Goal: Information Seeking & Learning: Learn about a topic

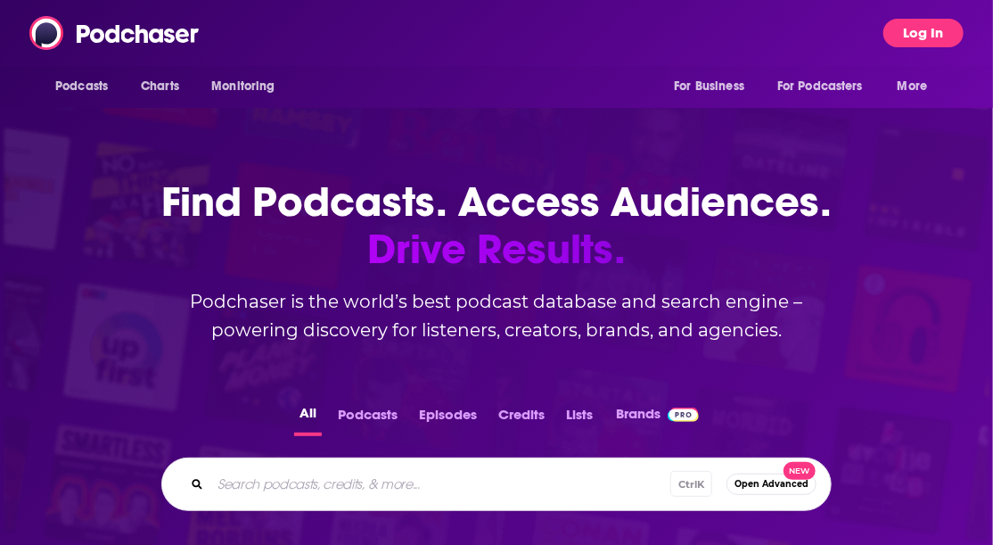
click at [925, 30] on button "Log In" at bounding box center [923, 33] width 80 height 29
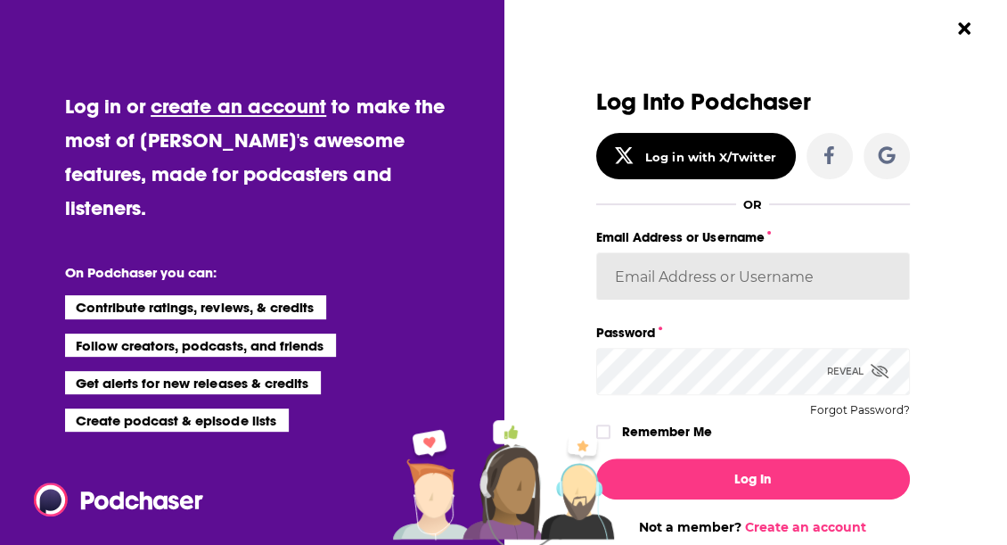
type input "[EMAIL_ADDRESS][DOMAIN_NAME]"
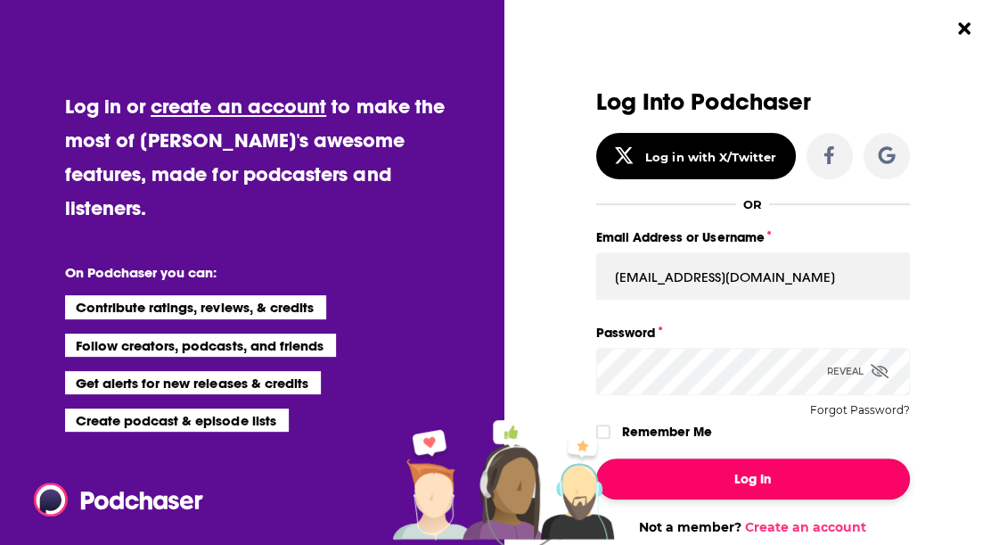
click at [727, 475] on button "Log In" at bounding box center [753, 478] width 314 height 41
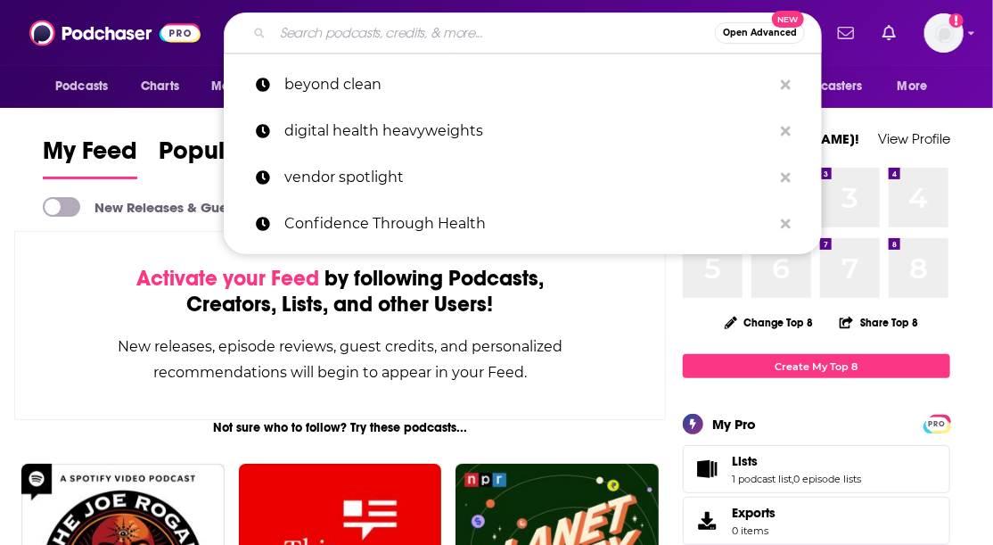
click at [292, 33] on input "Search podcasts, credits, & more..." at bounding box center [494, 33] width 442 height 29
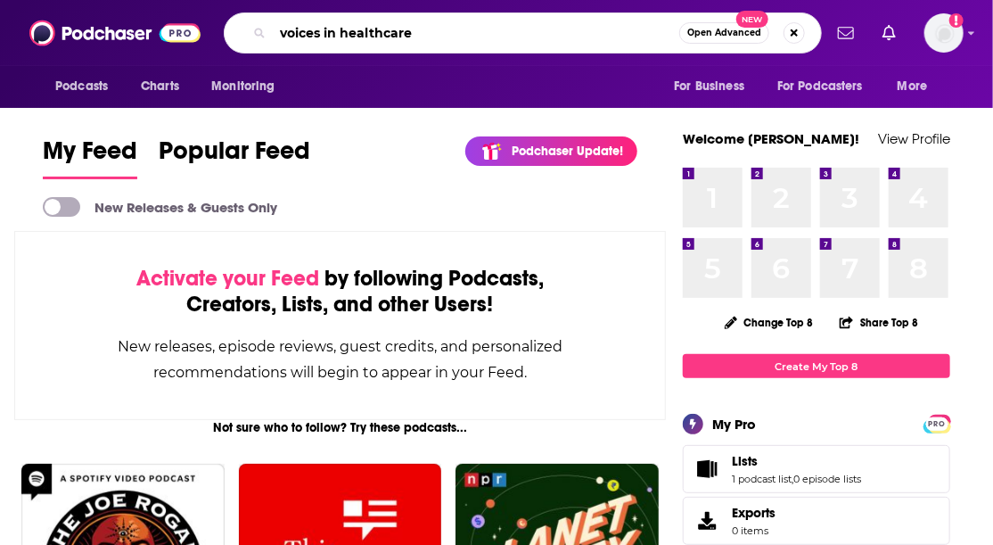
type input "voices in healthcare"
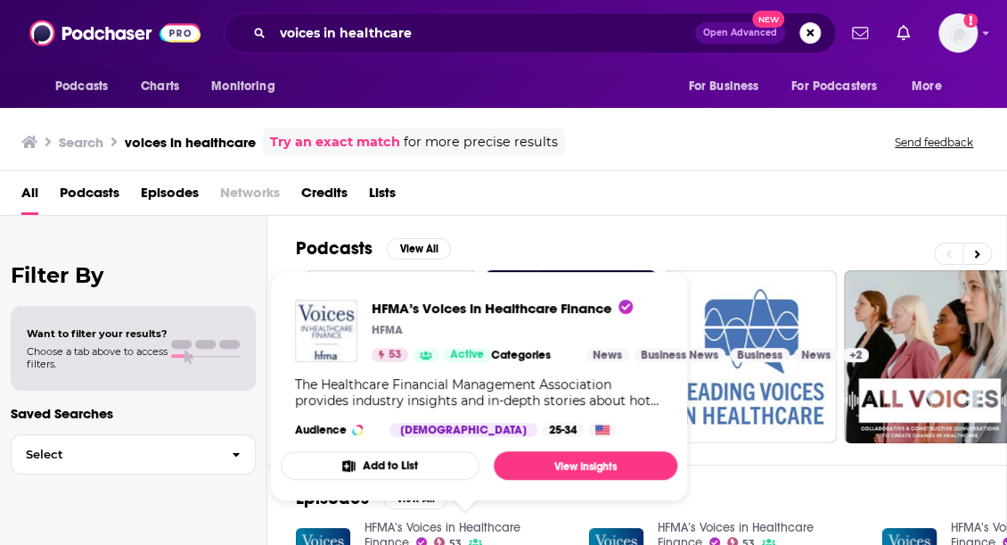
click at [561, 479] on span "HFMA’s Voices in Healthcare Finance HFMA 53 Active Categories News Business New…" at bounding box center [479, 385] width 397 height 201
click at [565, 463] on link "View Insights" at bounding box center [586, 465] width 184 height 29
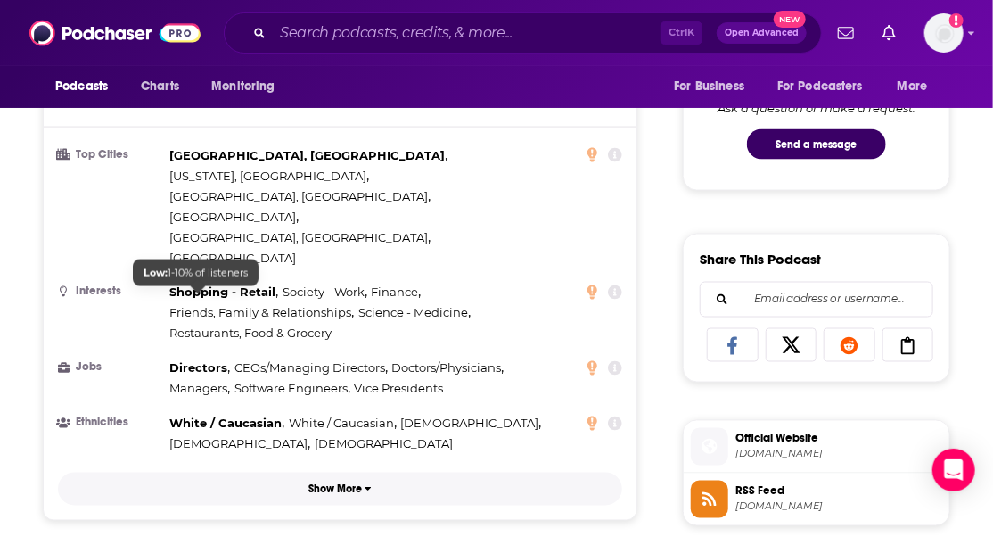
scroll to position [1010, 0]
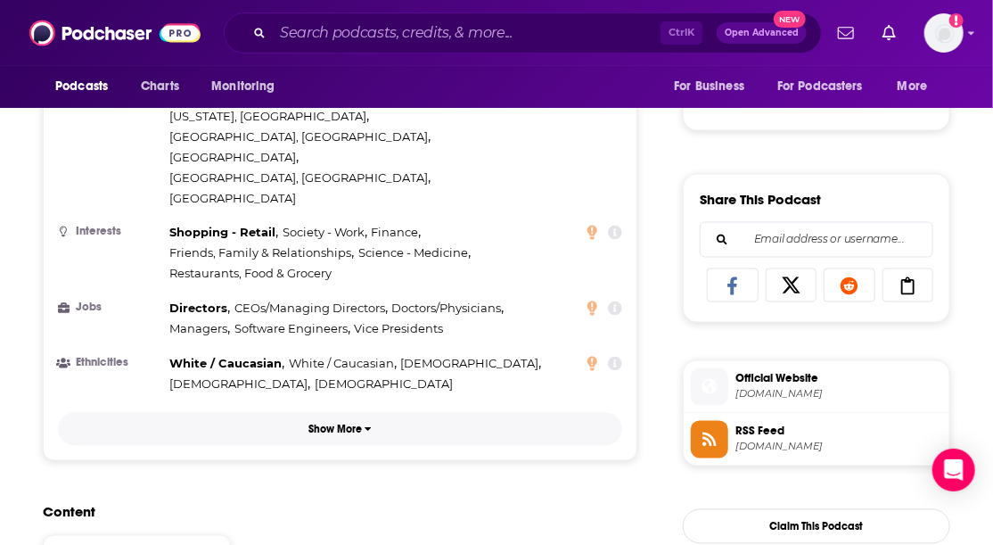
click at [335, 423] on p "Show More" at bounding box center [334, 429] width 53 height 12
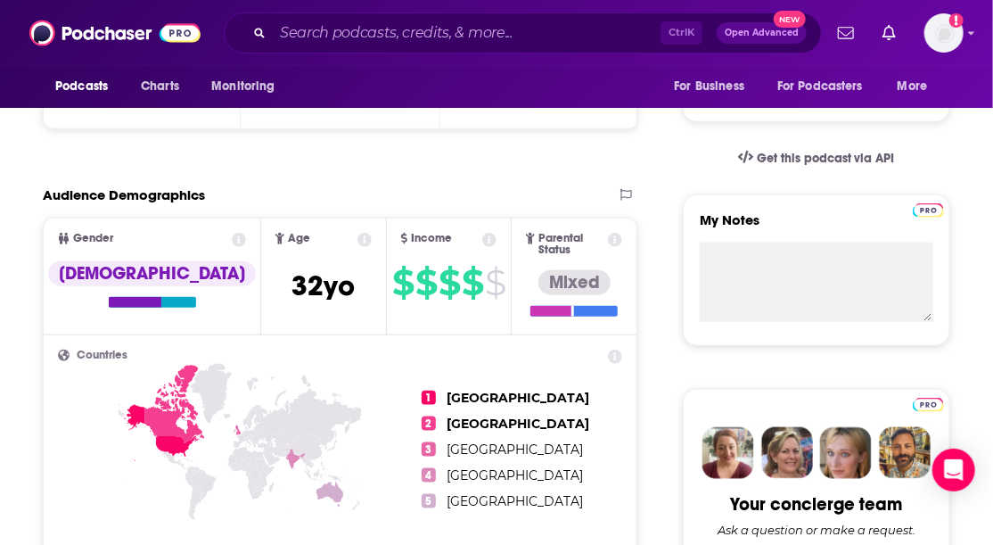
scroll to position [535, 0]
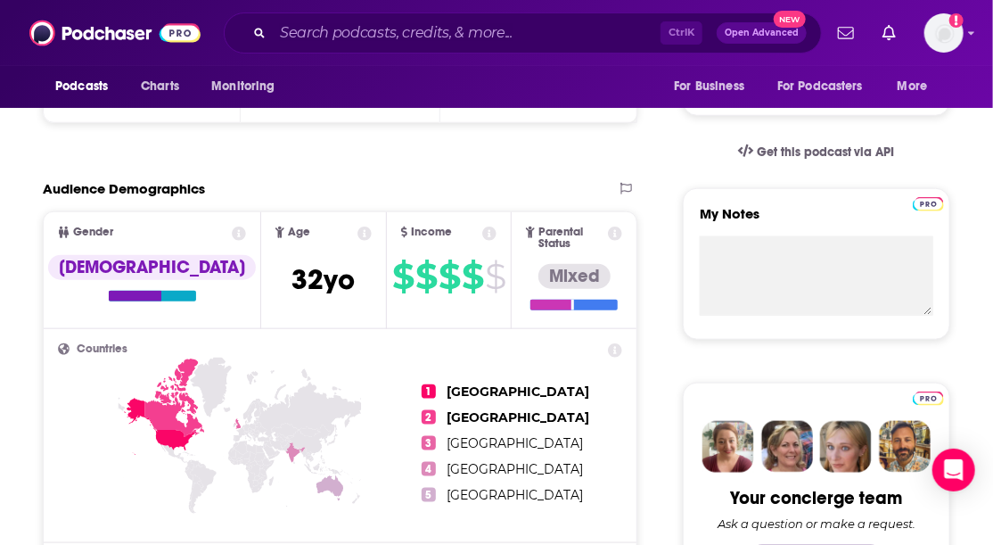
click at [483, 237] on icon at bounding box center [490, 233] width 14 height 14
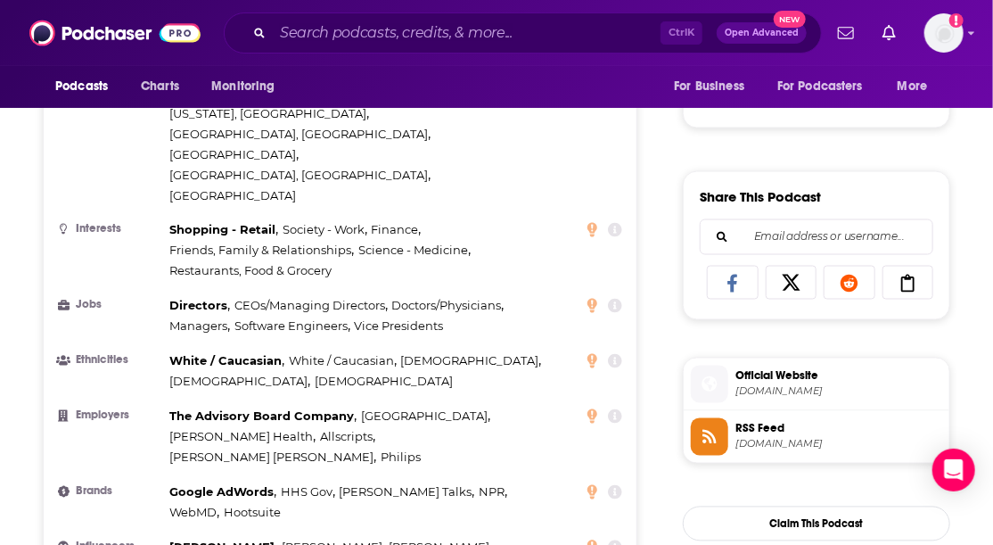
scroll to position [1070, 0]
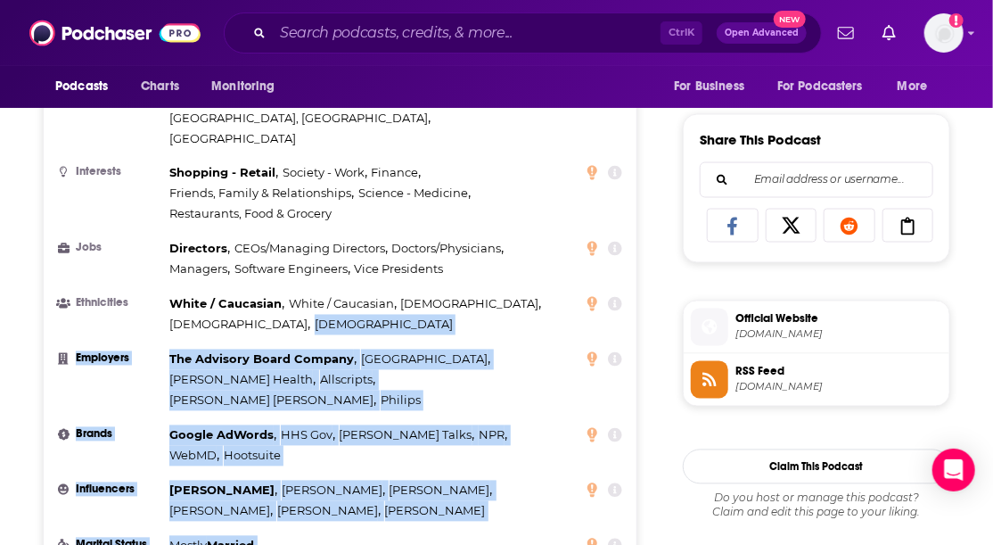
drag, startPoint x: 329, startPoint y: 470, endPoint x: 167, endPoint y: 232, distance: 288.1
click at [167, 232] on ul "Top Cities [GEOGRAPHIC_DATA], [GEOGRAPHIC_DATA] , [US_STATE], [GEOGRAPHIC_DATA]…" at bounding box center [340, 308] width 564 height 565
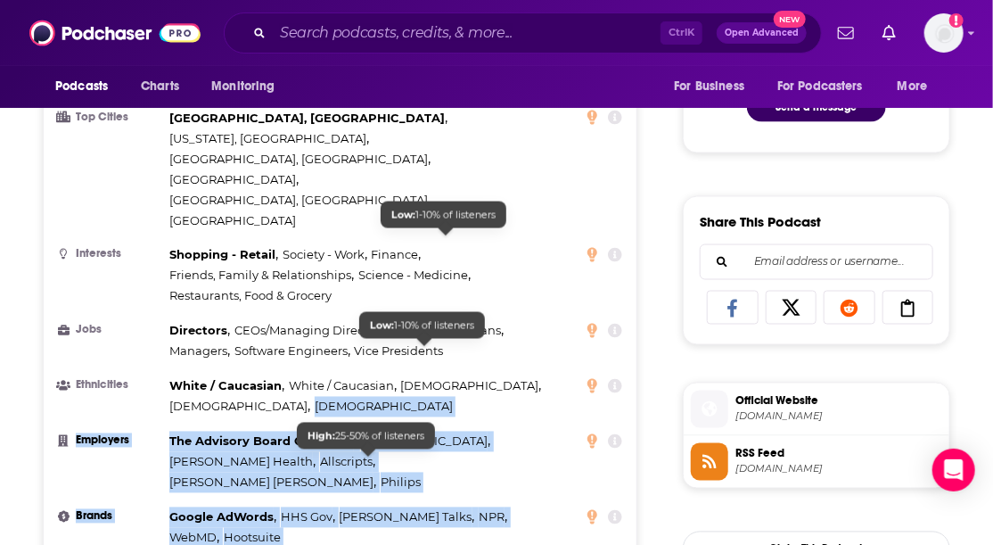
scroll to position [832, 0]
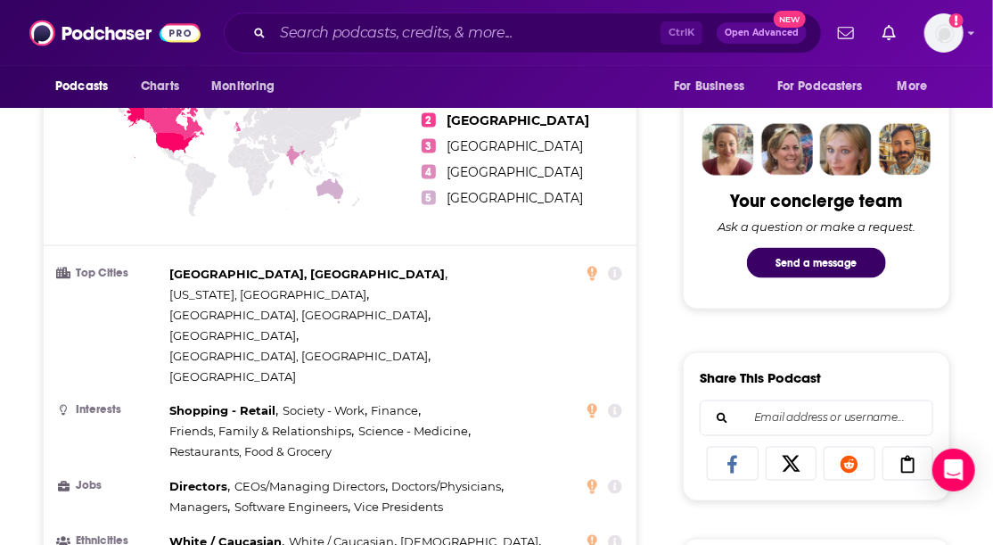
click at [307, 422] on span "Friends, Family & Relationships ," at bounding box center [261, 432] width 185 height 21
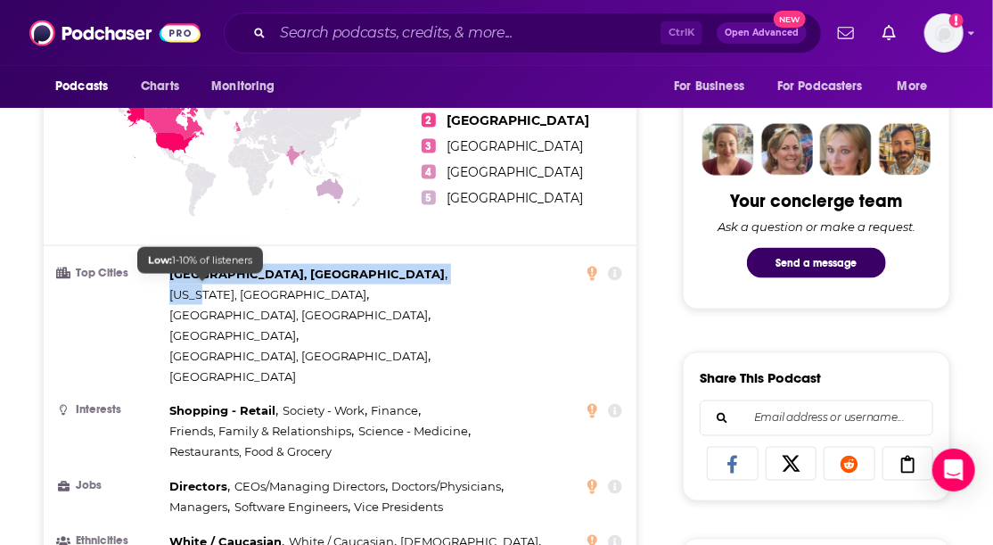
drag, startPoint x: 216, startPoint y: 286, endPoint x: 133, endPoint y: 271, distance: 84.3
click at [133, 271] on li "Top Cities [GEOGRAPHIC_DATA], [GEOGRAPHIC_DATA] , [US_STATE], [GEOGRAPHIC_DATA]…" at bounding box center [340, 325] width 564 height 123
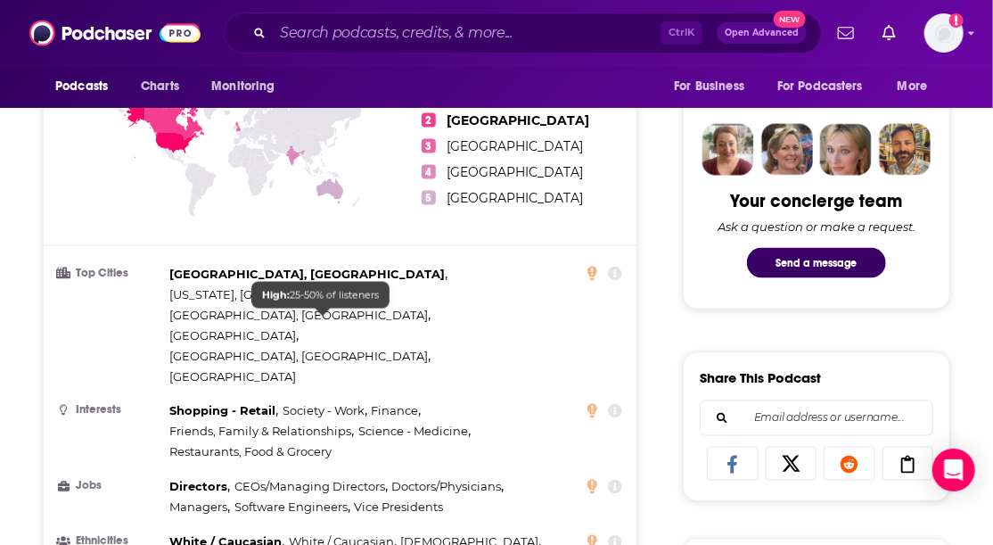
click at [332, 404] on span "Society - Work" at bounding box center [324, 411] width 82 height 14
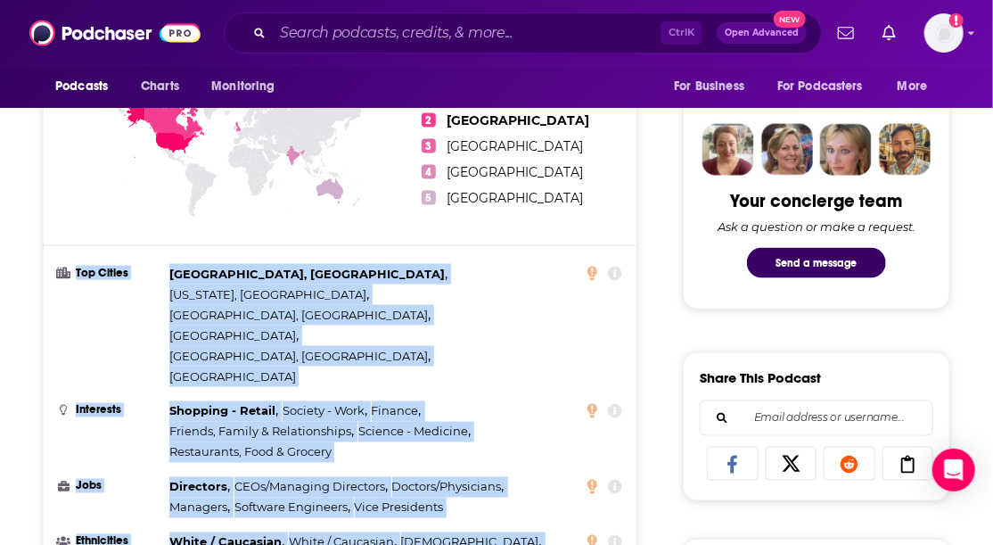
drag, startPoint x: 75, startPoint y: 263, endPoint x: 221, endPoint y: 473, distance: 256.2
click at [221, 473] on ul "Top Cities [GEOGRAPHIC_DATA], [GEOGRAPHIC_DATA] , [US_STATE], [GEOGRAPHIC_DATA]…" at bounding box center [340, 546] width 564 height 565
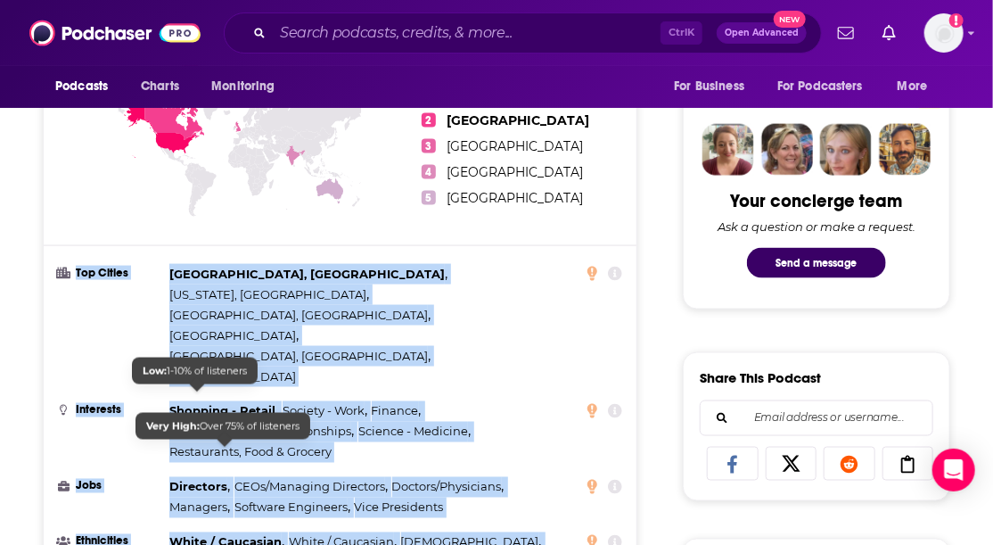
copy ul "Top Cities [GEOGRAPHIC_DATA], [GEOGRAPHIC_DATA] , [US_STATE], [GEOGRAPHIC_DATA]…"
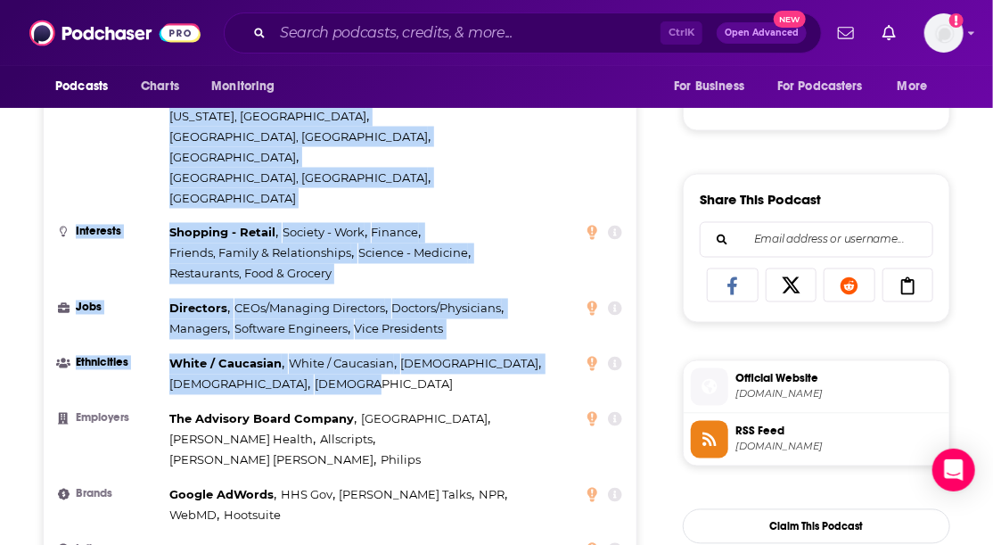
scroll to position [1129, 0]
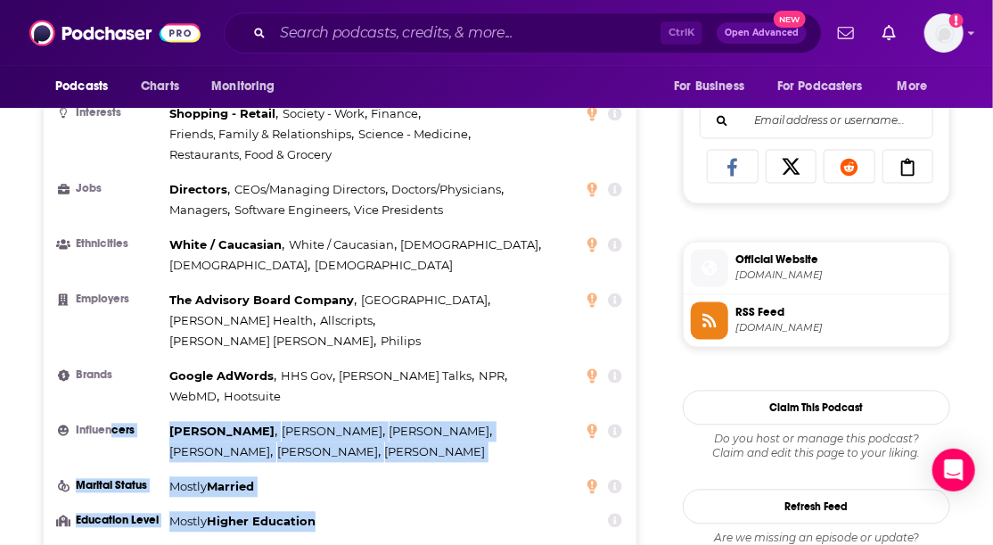
drag, startPoint x: 326, startPoint y: 410, endPoint x: 111, endPoint y: 316, distance: 235.2
click at [111, 316] on ul "Top Cities [GEOGRAPHIC_DATA], [GEOGRAPHIC_DATA] , [US_STATE], [GEOGRAPHIC_DATA]…" at bounding box center [340, 249] width 564 height 565
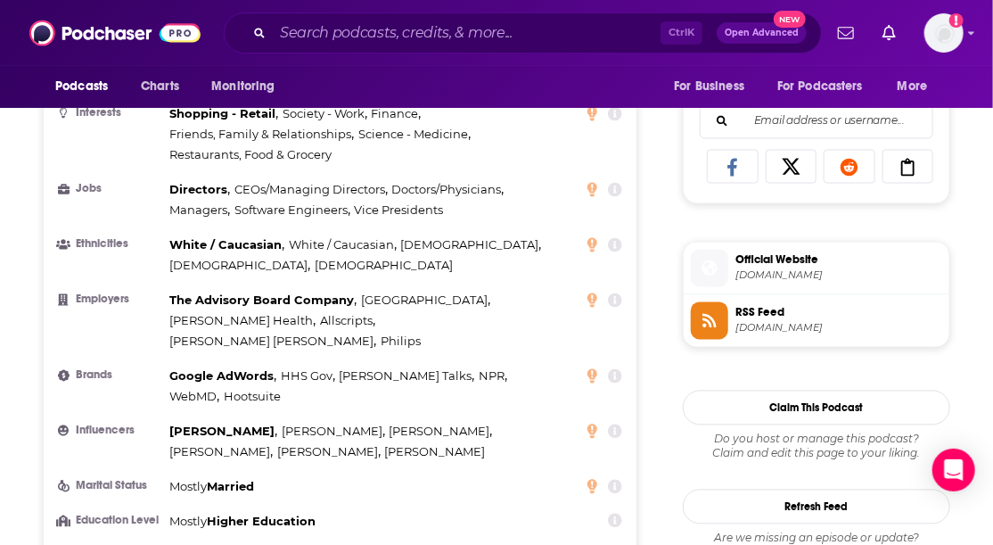
click at [110, 291] on li "Employers The Advisory Board Company , [GEOGRAPHIC_DATA] , [PERSON_NAME] Health…" at bounding box center [340, 322] width 564 height 62
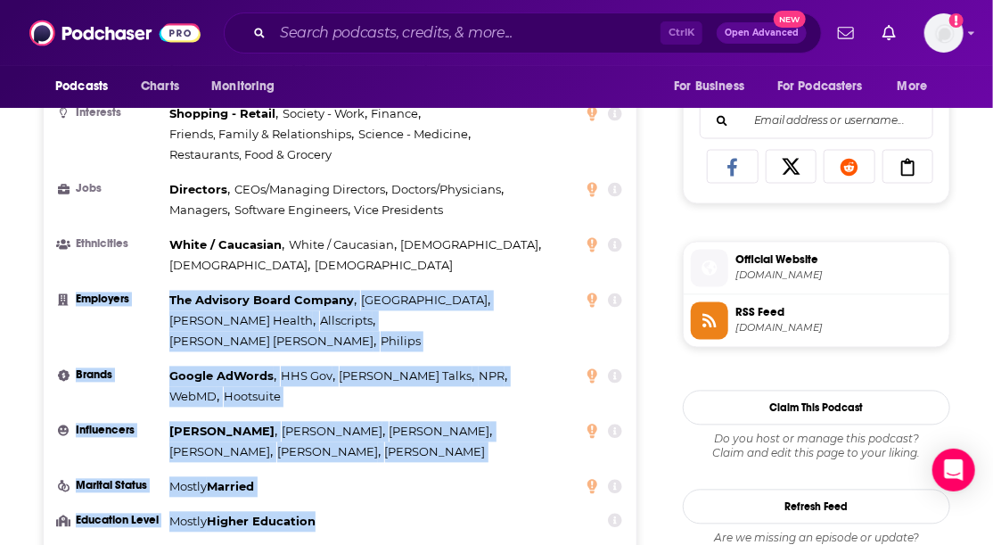
drag, startPoint x: 73, startPoint y: 209, endPoint x: 325, endPoint y: 422, distance: 329.5
click at [325, 422] on div "Countries 1 [GEOGRAPHIC_DATA] 2 [GEOGRAPHIC_DATA] 3 [GEOGRAPHIC_DATA] 4 [GEOGRA…" at bounding box center [340, 166] width 593 height 862
copy ul "Employers The Advisory Board Company , [GEOGRAPHIC_DATA] , [PERSON_NAME] Health…"
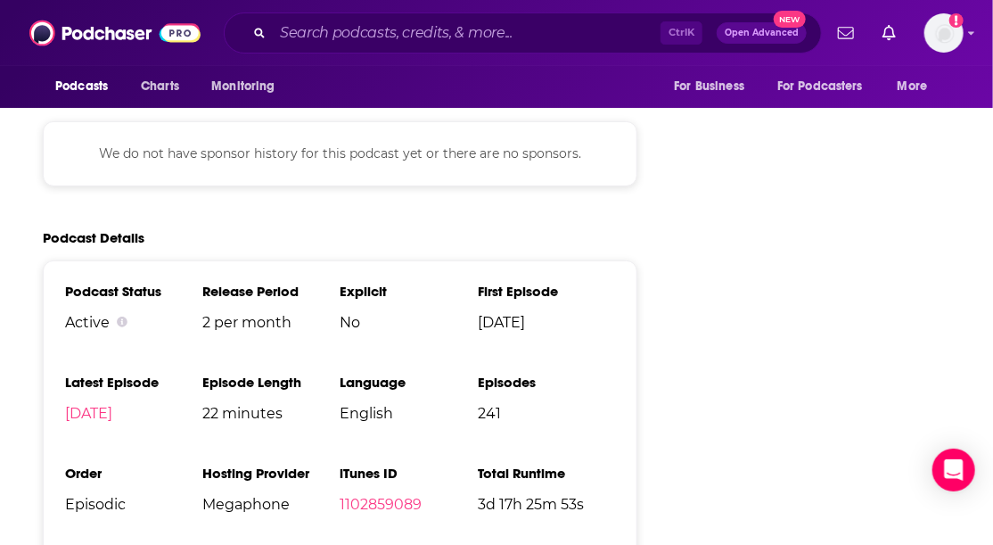
scroll to position [2436, 0]
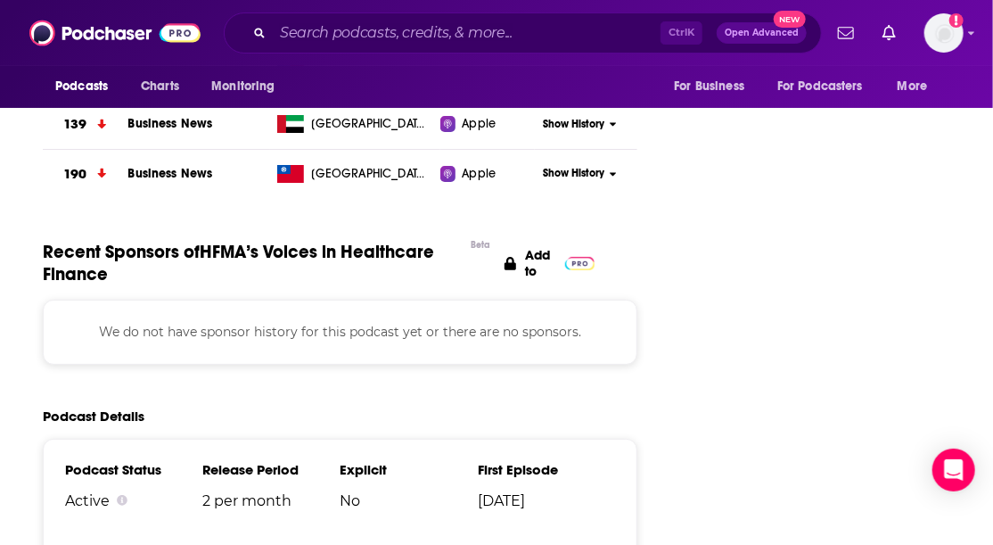
drag, startPoint x: 825, startPoint y: 285, endPoint x: 809, endPoint y: 259, distance: 30.0
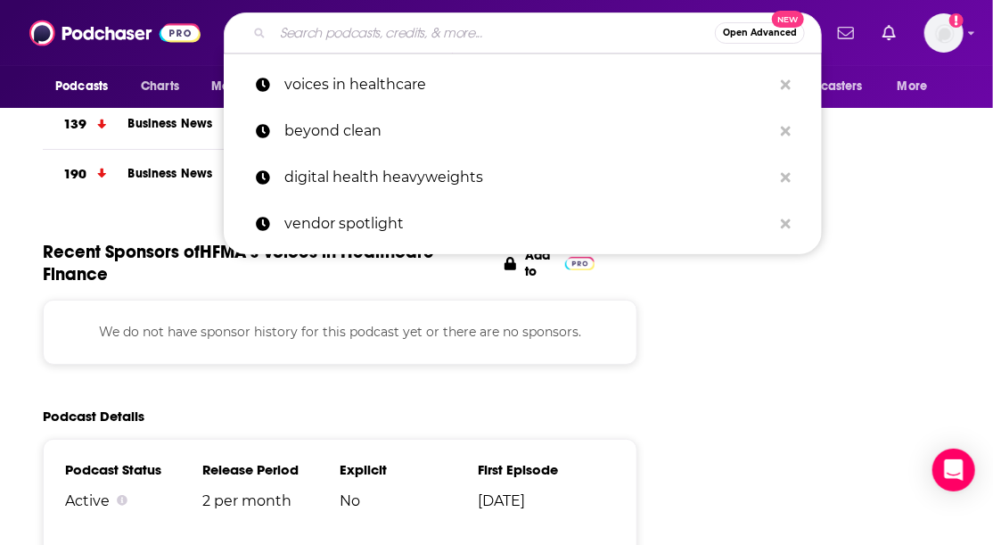
click at [312, 35] on input "Search podcasts, credits, & more..." at bounding box center [494, 33] width 442 height 29
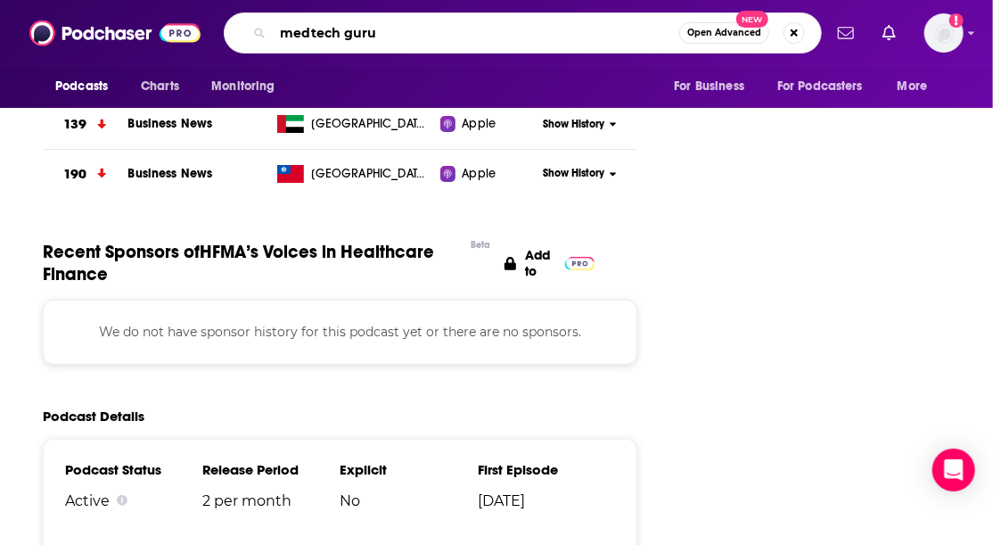
type input "medtech gurus"
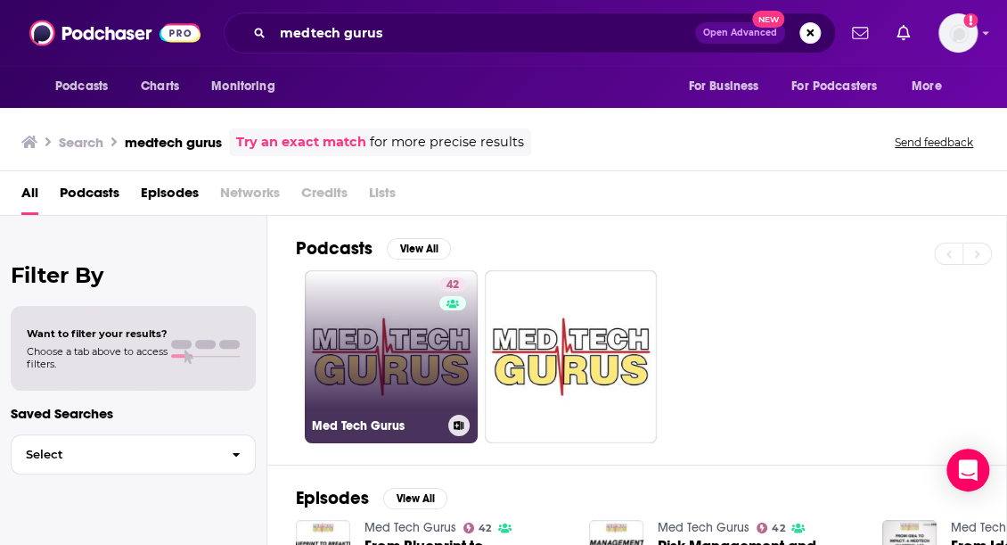
click at [378, 362] on link "42 Med Tech Gurus" at bounding box center [391, 356] width 173 height 173
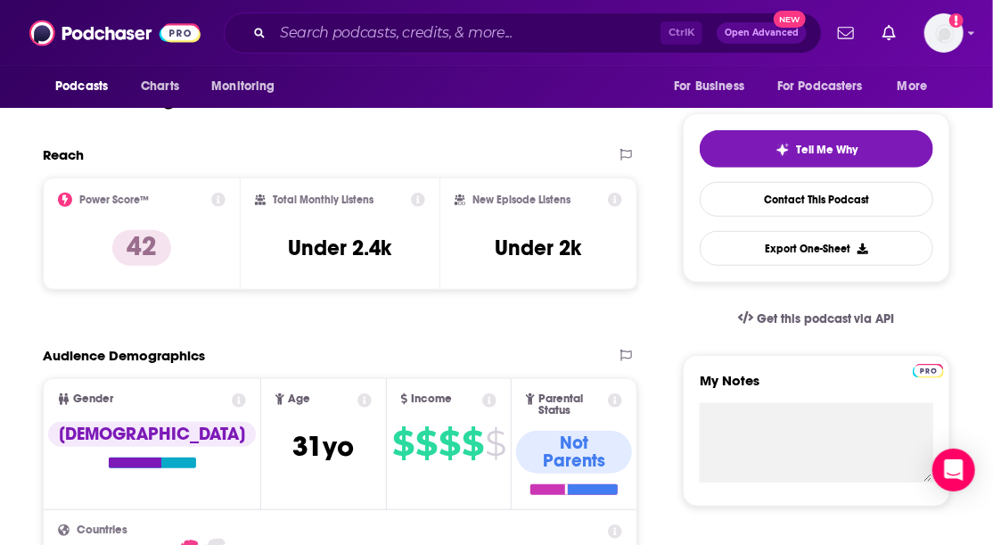
scroll to position [357, 0]
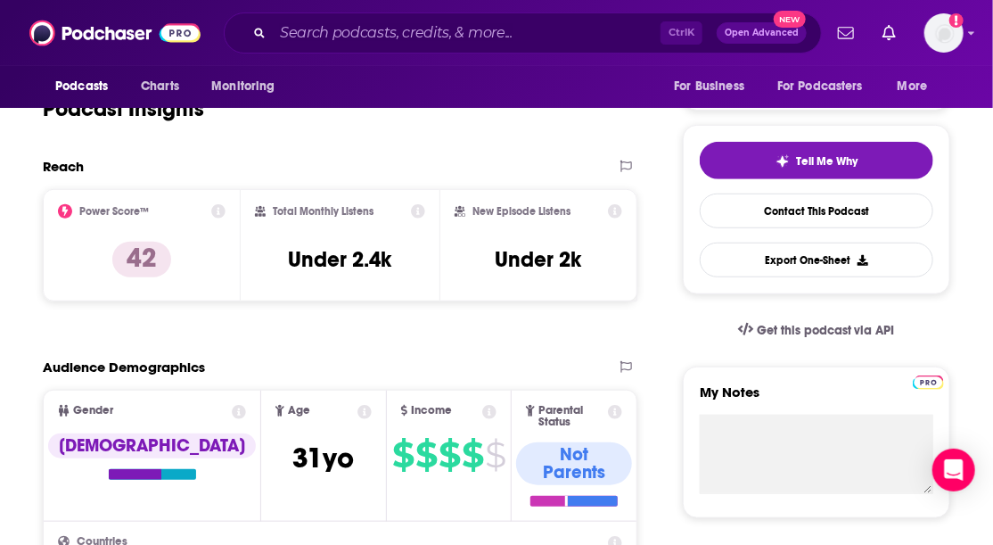
click at [505, 154] on div "Podcast Insights" at bounding box center [340, 105] width 595 height 105
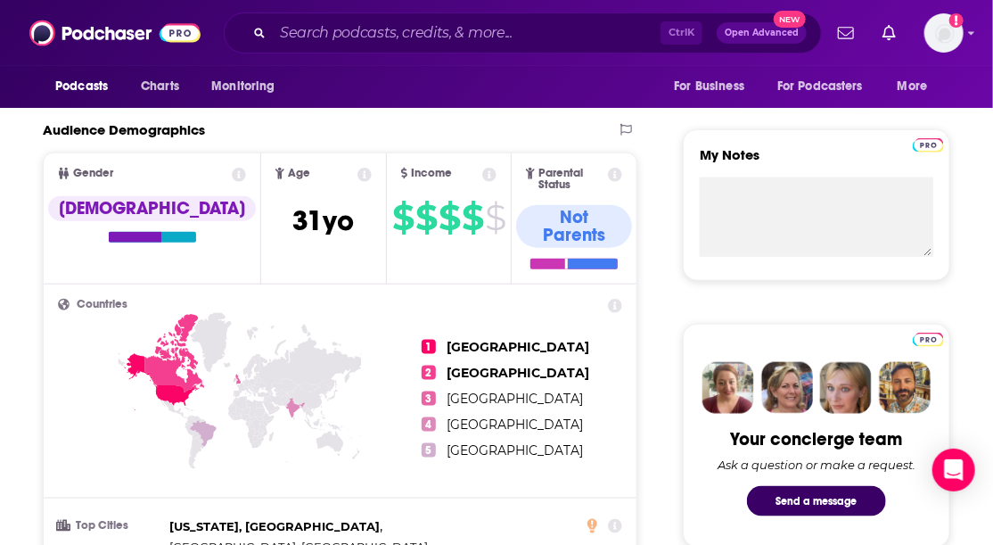
click at [614, 369] on ul "1 [GEOGRAPHIC_DATA] 2 [GEOGRAPHIC_DATA] 3 [GEOGRAPHIC_DATA] 4 [GEOGRAPHIC_DATA]…" at bounding box center [522, 399] width 201 height 200
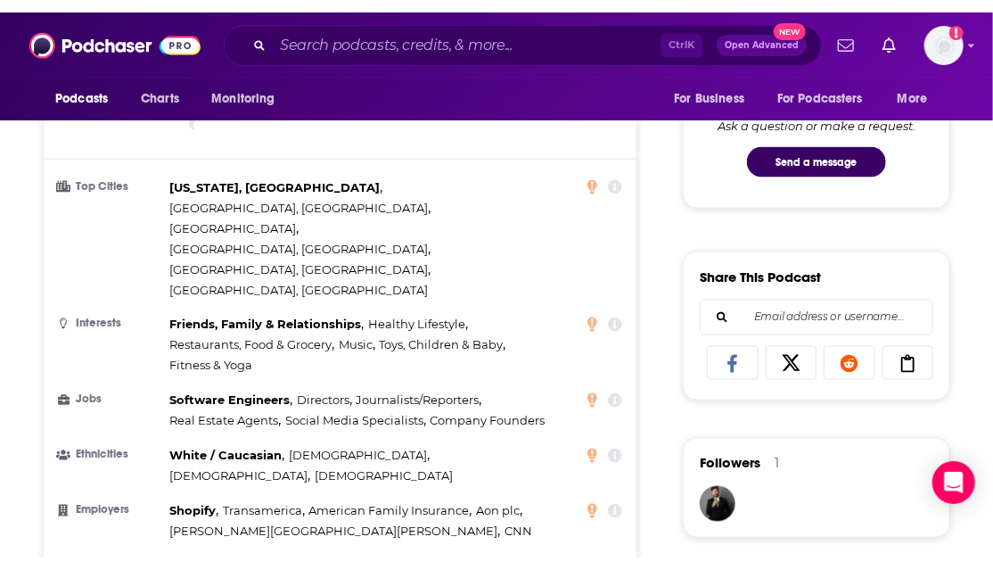
scroll to position [950, 0]
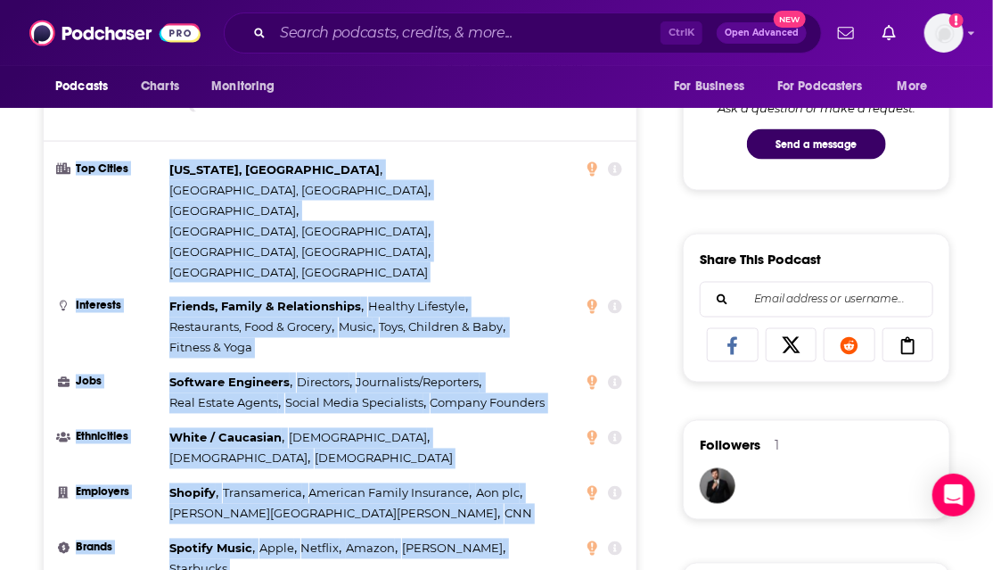
drag, startPoint x: 319, startPoint y: 548, endPoint x: 69, endPoint y: 145, distance: 474.5
click at [69, 160] on ul "Top Cities [US_STATE], [GEOGRAPHIC_DATA] , [GEOGRAPHIC_DATA], [GEOGRAPHIC_DATA]…" at bounding box center [340, 432] width 564 height 545
copy ul "Top Cities [US_STATE], [GEOGRAPHIC_DATA] , [GEOGRAPHIC_DATA], [GEOGRAPHIC_DATA]…"
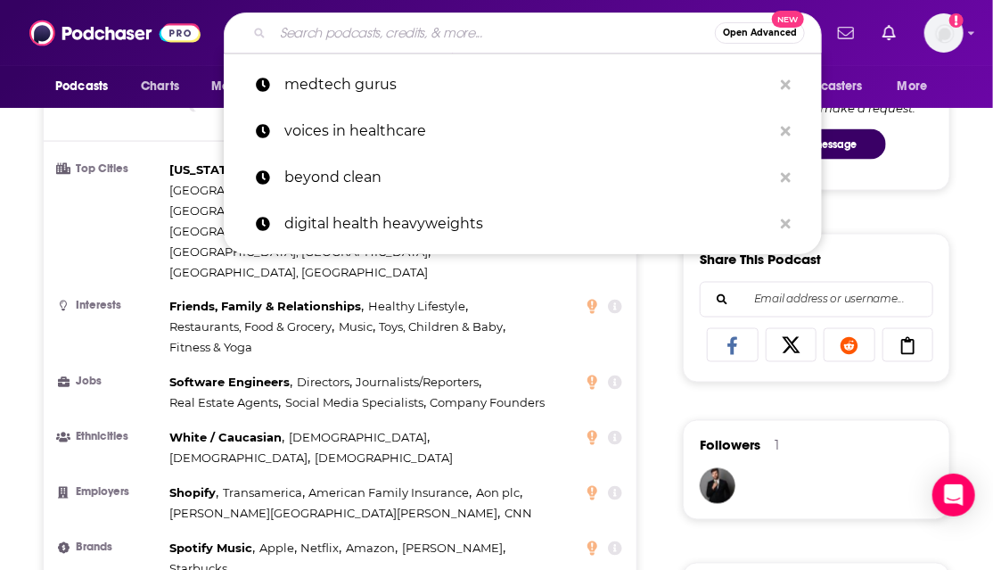
click at [303, 31] on input "Search podcasts, credits, & more..." at bounding box center [494, 33] width 442 height 29
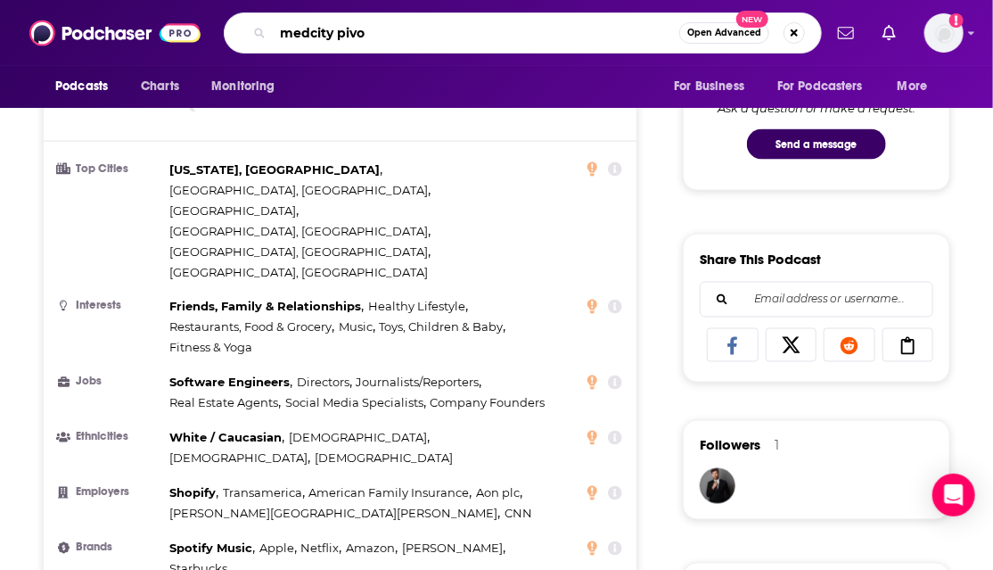
type input "medcity pivot"
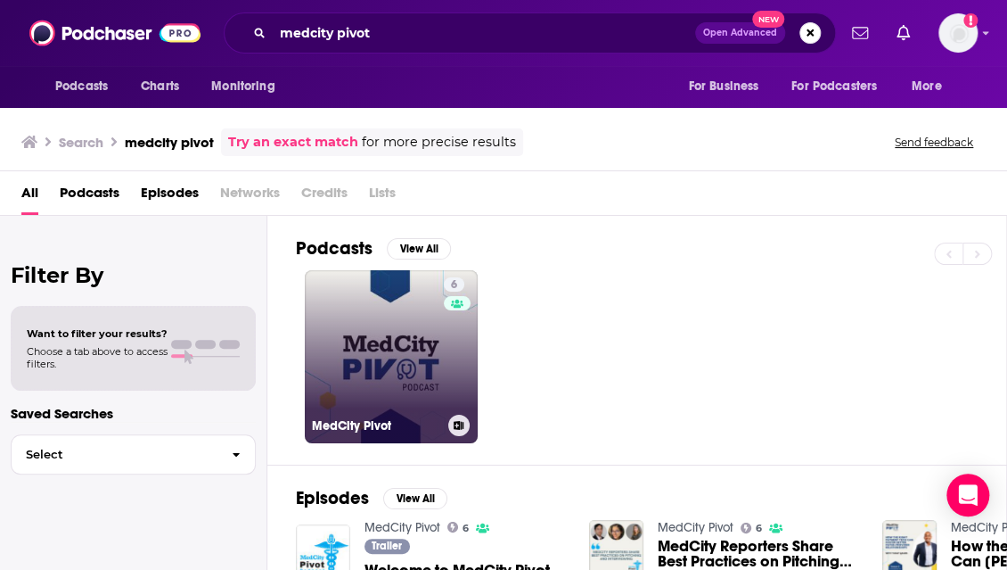
click at [402, 356] on link "6 MedCity Pivot" at bounding box center [391, 356] width 173 height 173
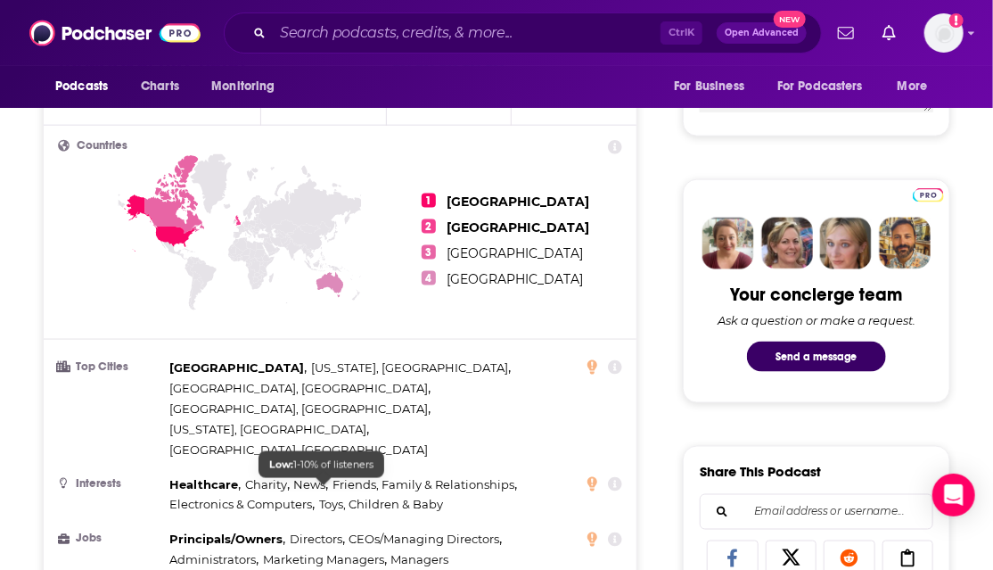
scroll to position [832, 0]
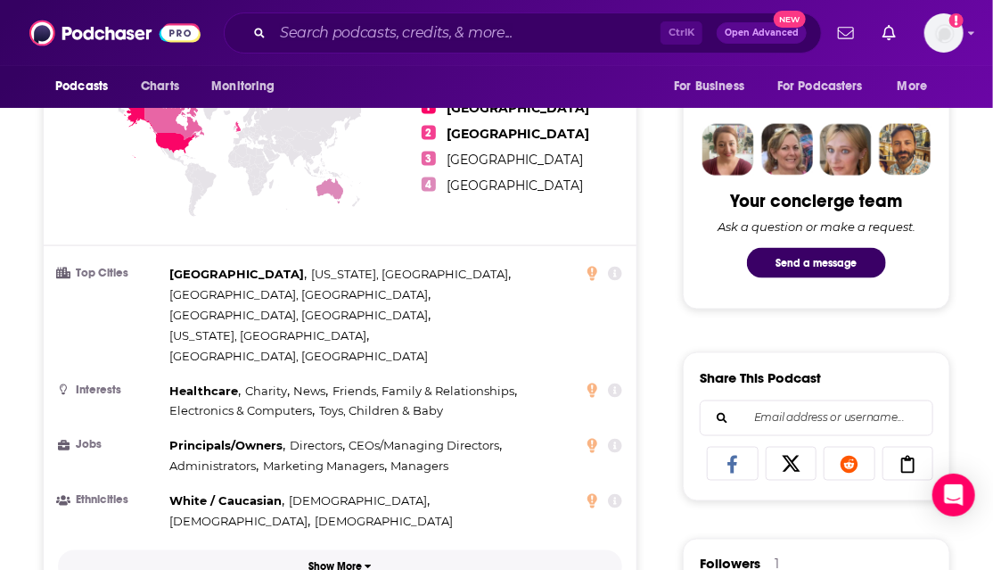
click at [332, 544] on p "Show More" at bounding box center [334, 567] width 53 height 12
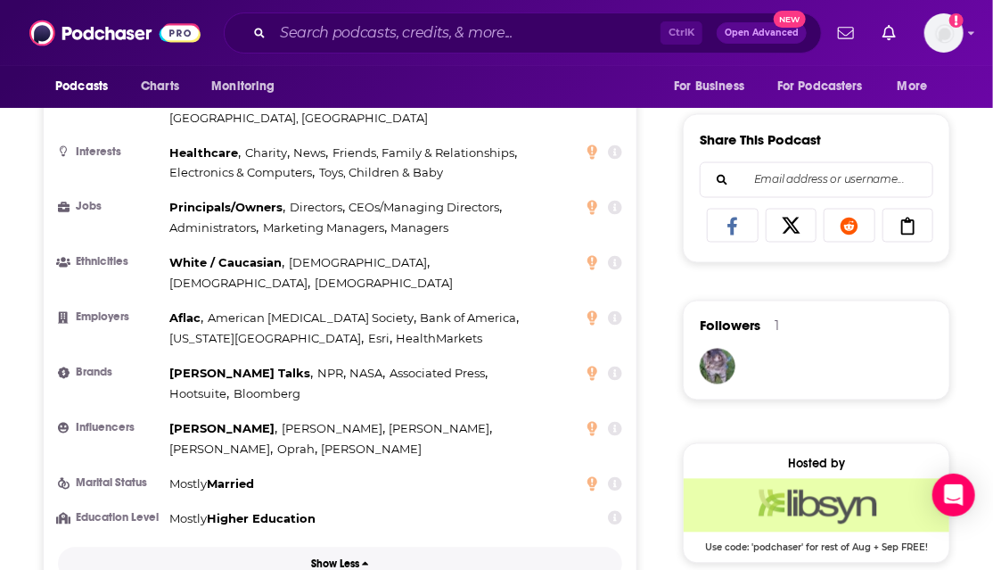
scroll to position [950, 0]
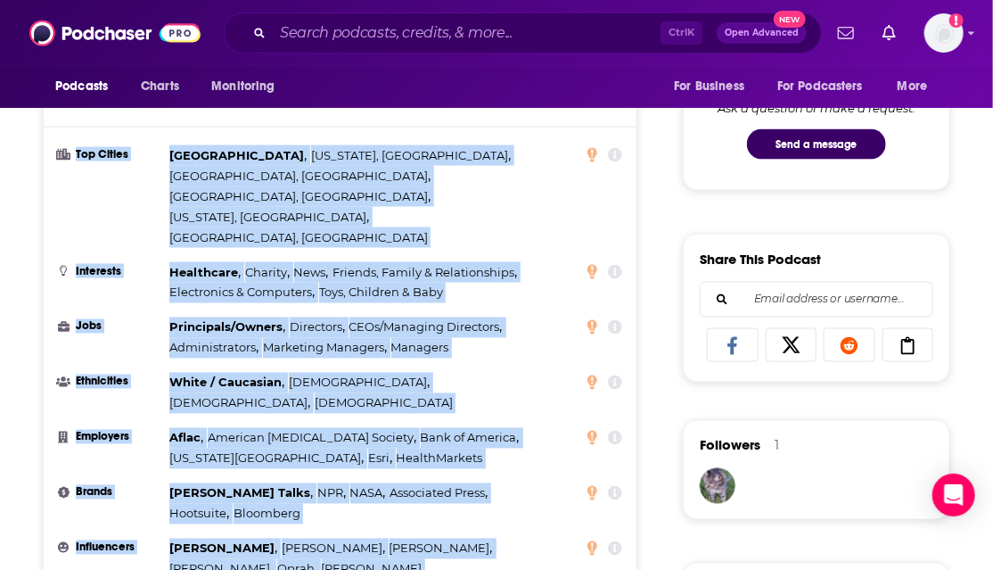
drag, startPoint x: 328, startPoint y: 523, endPoint x: 75, endPoint y: 145, distance: 454.9
click at [75, 145] on ul "Top Cities [GEOGRAPHIC_DATA] , [US_STATE], [GEOGRAPHIC_DATA] , [GEOGRAPHIC_DATA…" at bounding box center [340, 397] width 564 height 504
copy ul "Top Cities [GEOGRAPHIC_DATA] , [US_STATE], [GEOGRAPHIC_DATA] , [GEOGRAPHIC_DATA…"
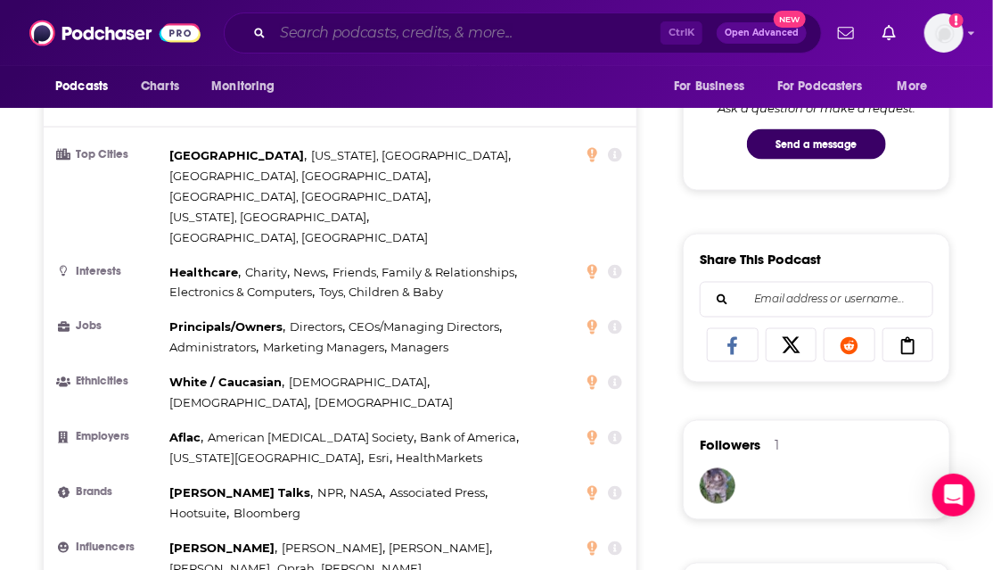
click at [538, 38] on input "Search podcasts, credits, & more..." at bounding box center [467, 33] width 388 height 29
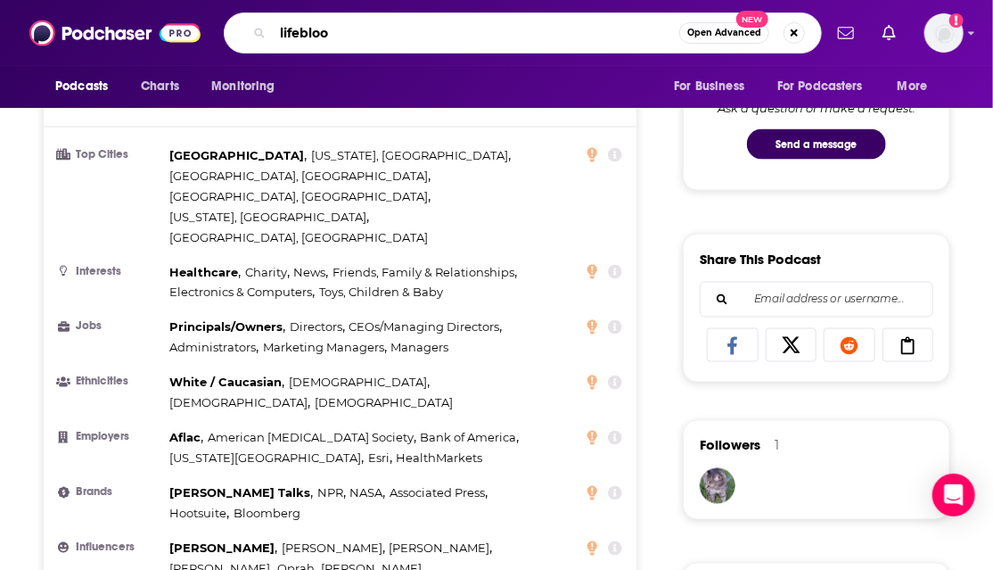
type input "lifeblood"
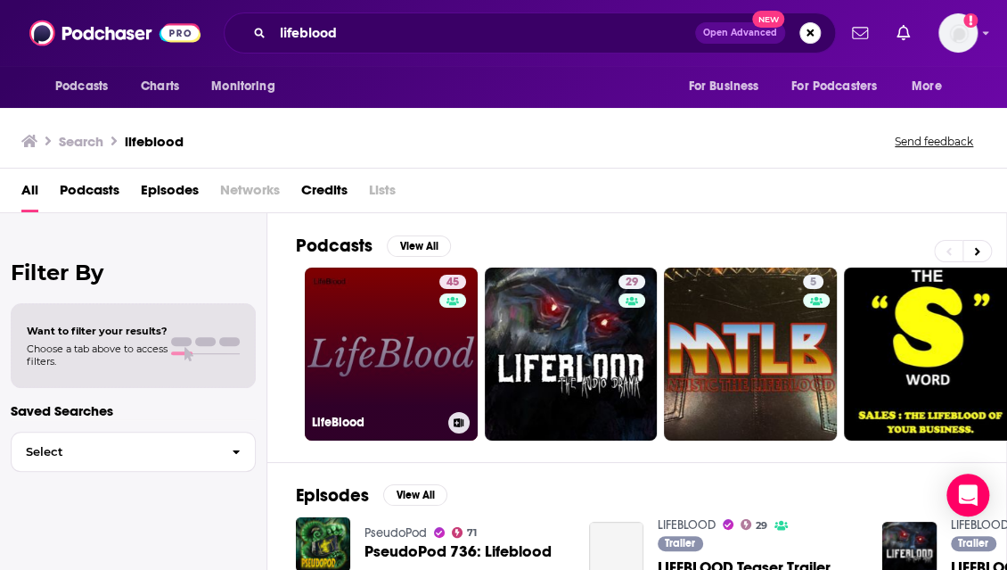
click at [371, 345] on link "45 LifeBlood" at bounding box center [391, 353] width 173 height 173
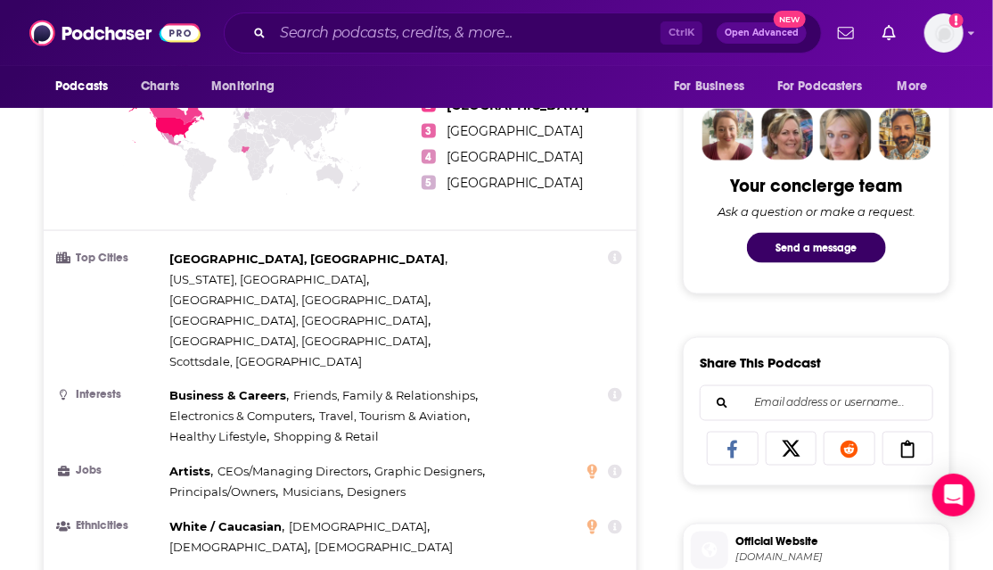
scroll to position [891, 0]
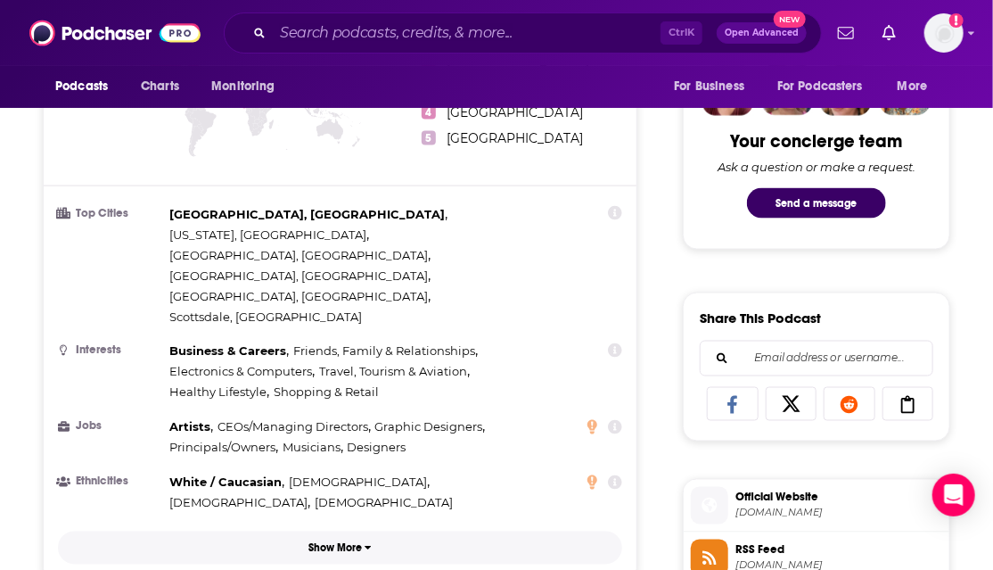
click at [339, 542] on p "Show More" at bounding box center [334, 548] width 53 height 12
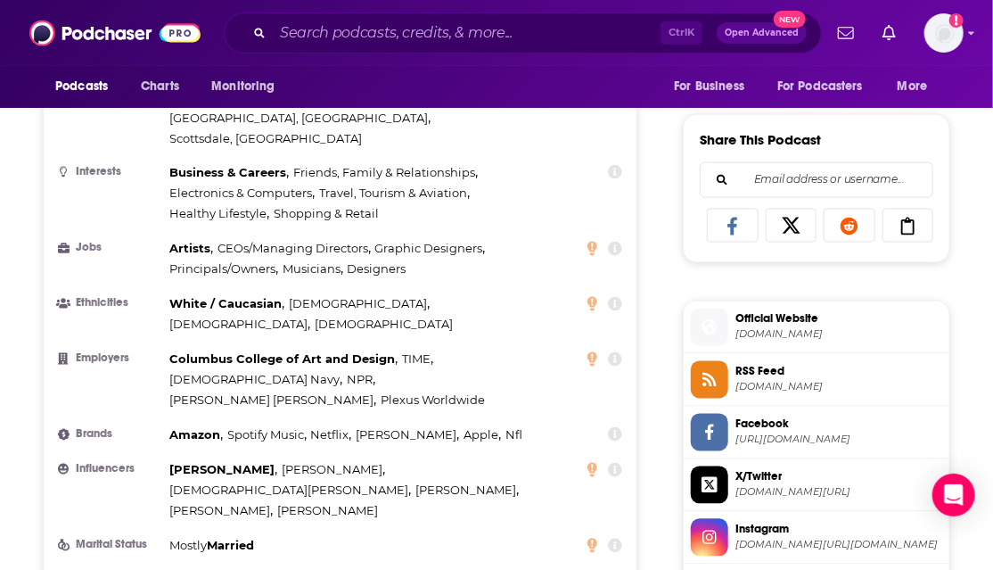
scroll to position [1010, 0]
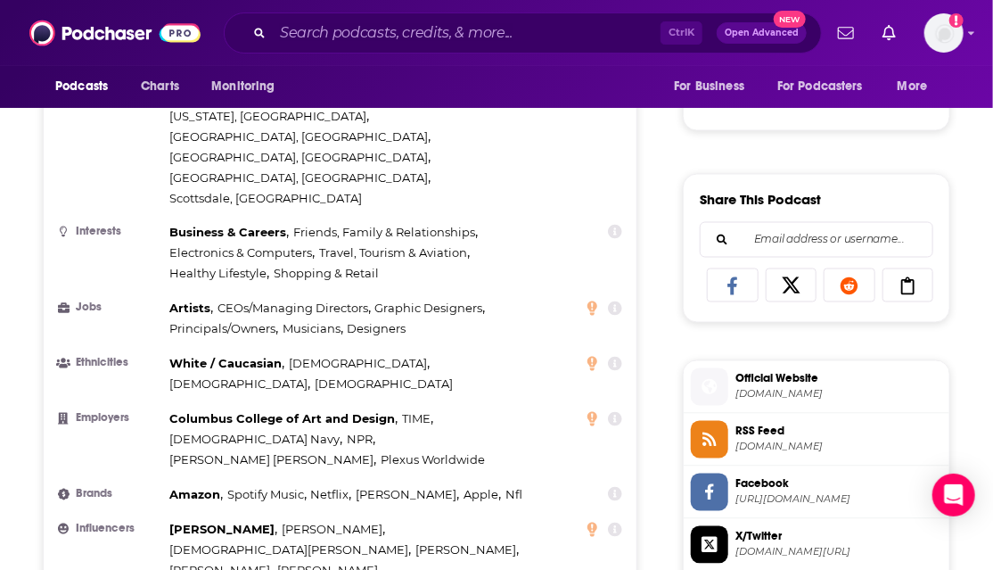
click at [615, 522] on icon at bounding box center [615, 529] width 14 height 14
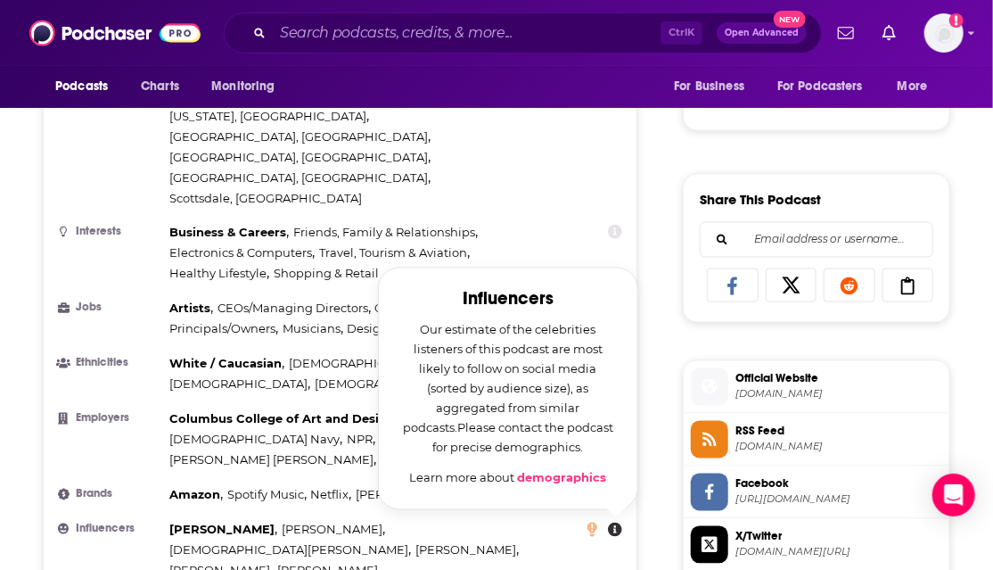
click at [429, 463] on ul "Top Cities [GEOGRAPHIC_DATA], [GEOGRAPHIC_DATA] , [US_STATE], [GEOGRAPHIC_DATA]…" at bounding box center [340, 368] width 564 height 565
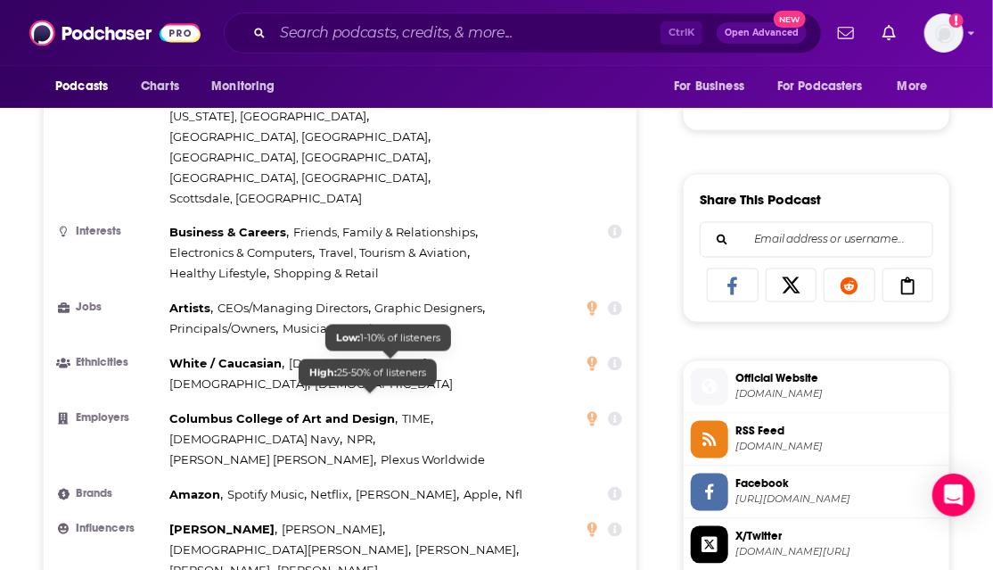
scroll to position [950, 0]
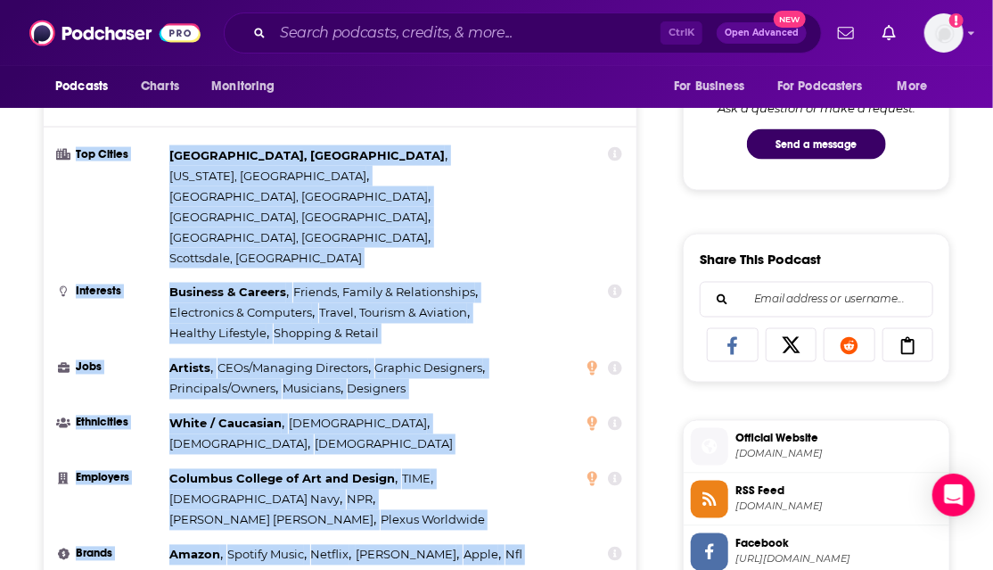
drag, startPoint x: 325, startPoint y: 547, endPoint x: 71, endPoint y: 155, distance: 466.9
click at [71, 155] on ul "Top Cities [GEOGRAPHIC_DATA], [GEOGRAPHIC_DATA] , [US_STATE], [GEOGRAPHIC_DATA]…" at bounding box center [340, 427] width 564 height 565
copy ul "Top Cities [GEOGRAPHIC_DATA], [GEOGRAPHIC_DATA] , [US_STATE], [GEOGRAPHIC_DATA]…"
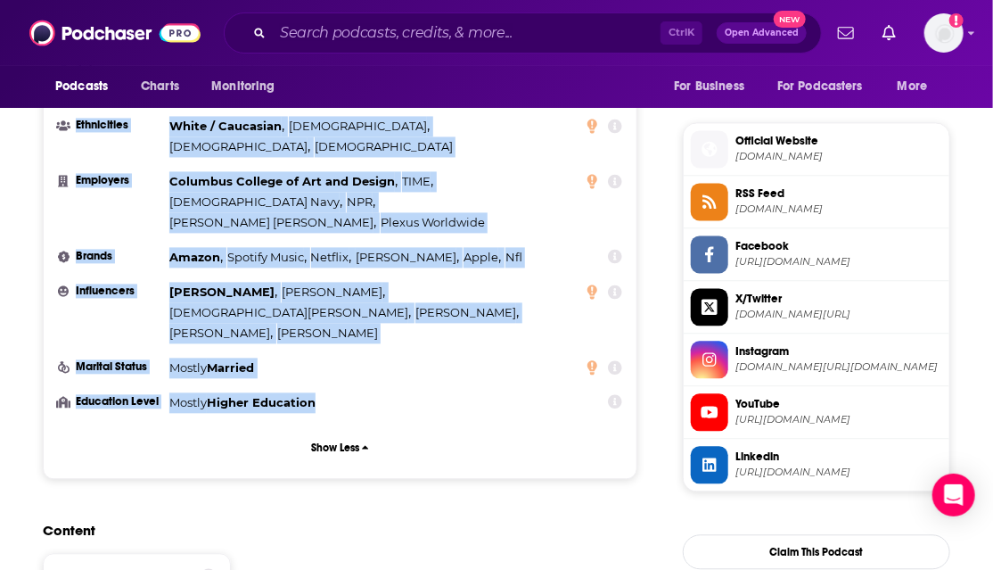
scroll to position [0, 0]
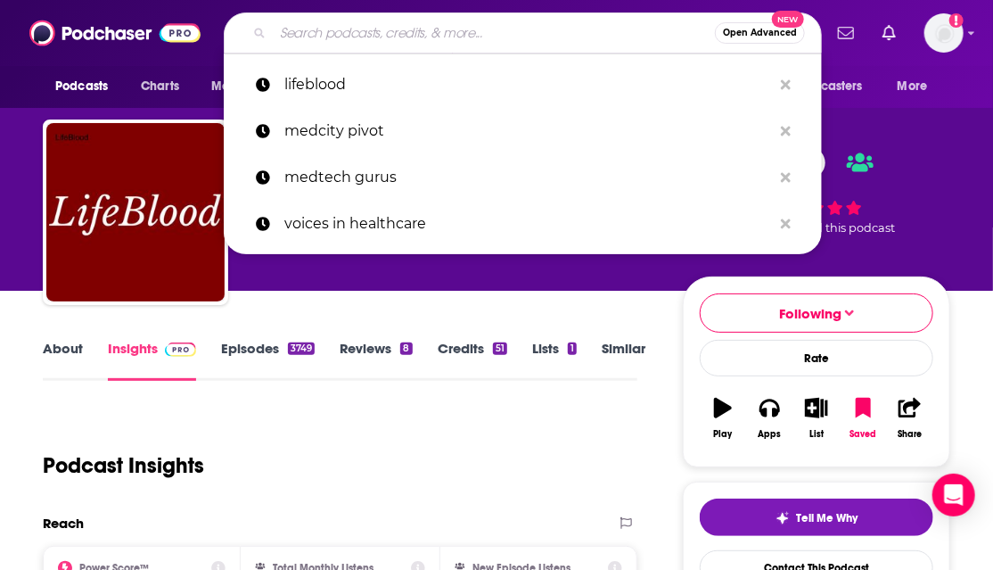
click at [310, 32] on input "Search podcasts, credits, & more..." at bounding box center [494, 33] width 442 height 29
paste input "Fierce Healthcare’s Podnosis"
type input "Fierce Healthcare’s Podnosis"
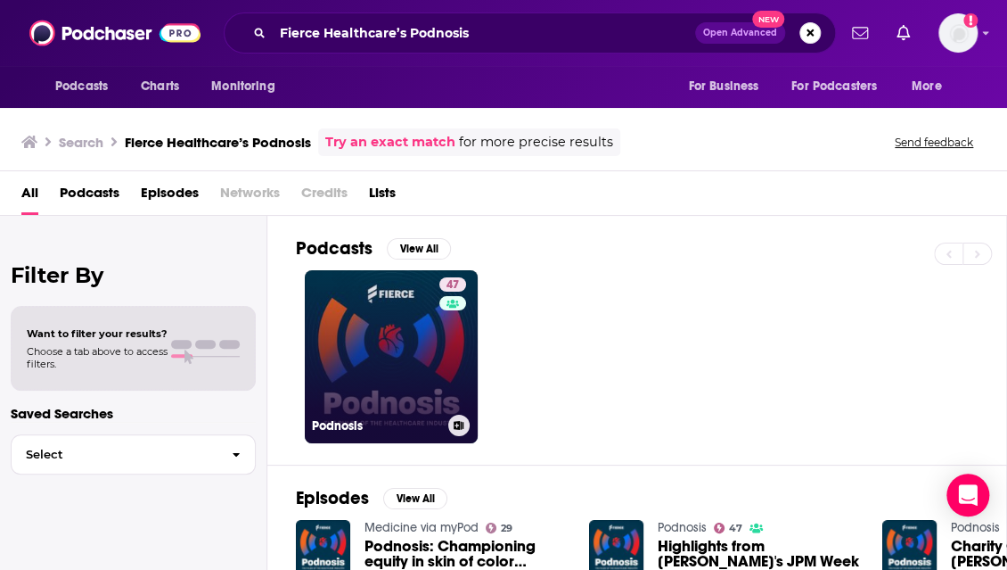
click at [382, 369] on link "47 Podnosis" at bounding box center [391, 356] width 173 height 173
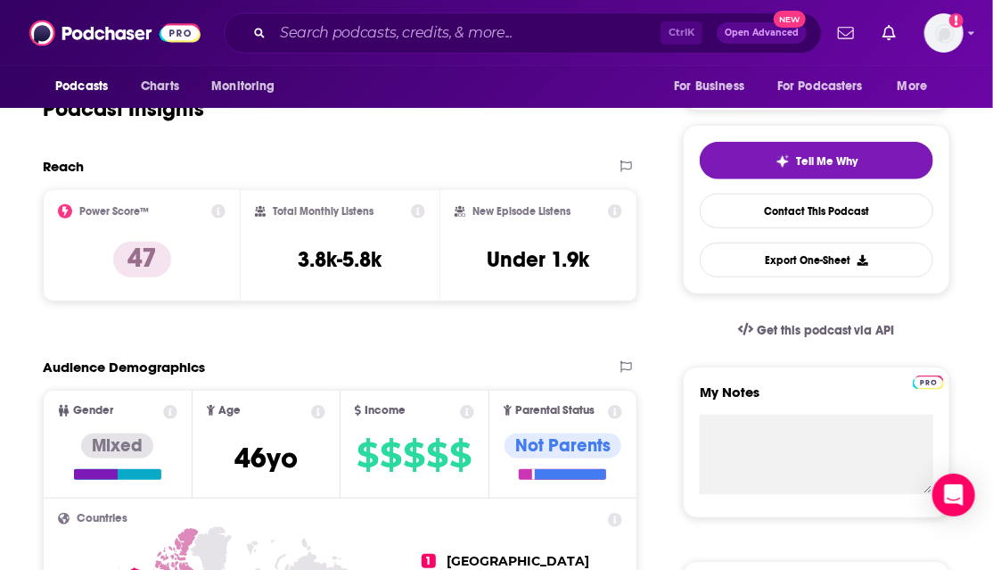
scroll to position [297, 0]
